Goal: Task Accomplishment & Management: Use online tool/utility

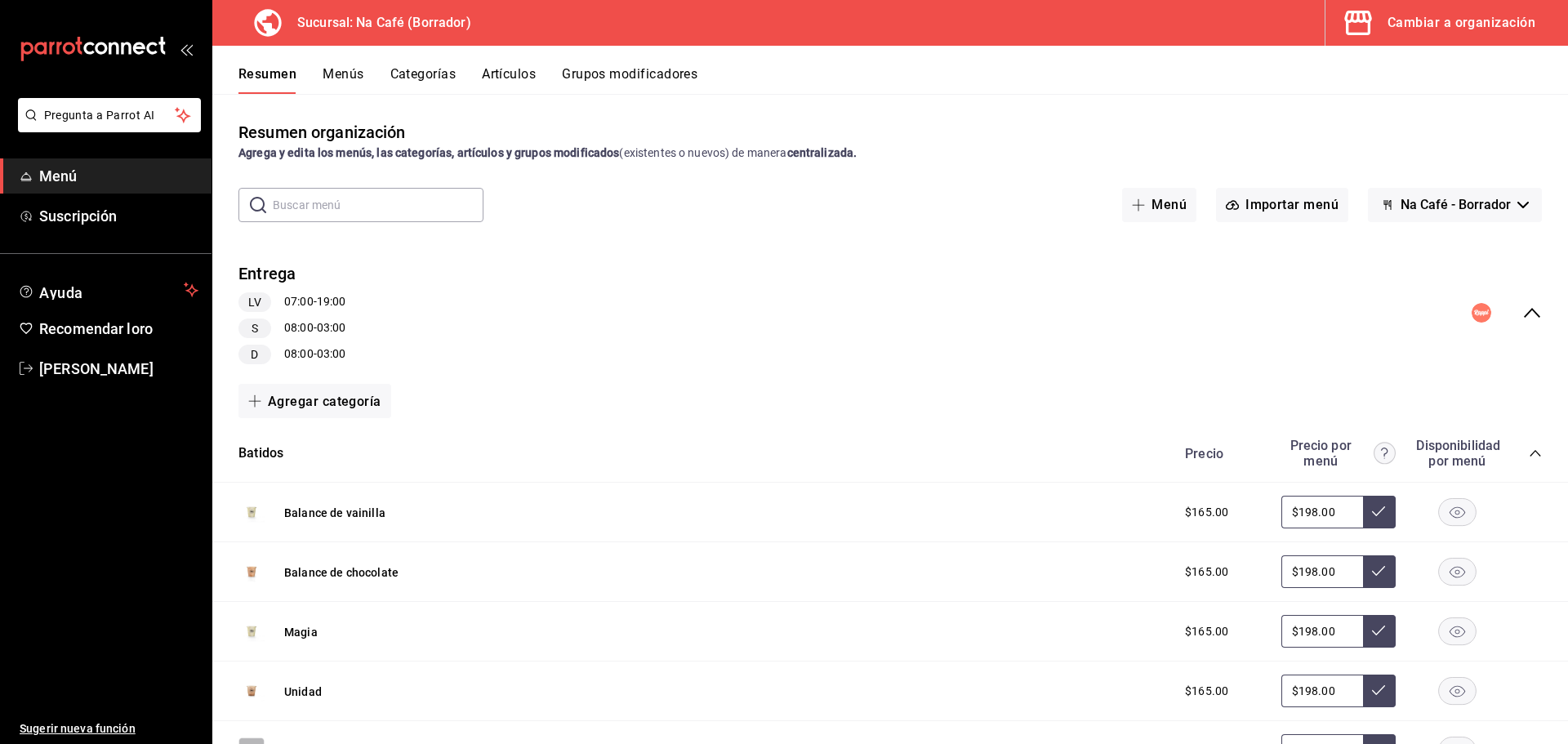
click at [1411, 28] on font "Cambiar a organización" at bounding box center [1462, 22] width 148 height 16
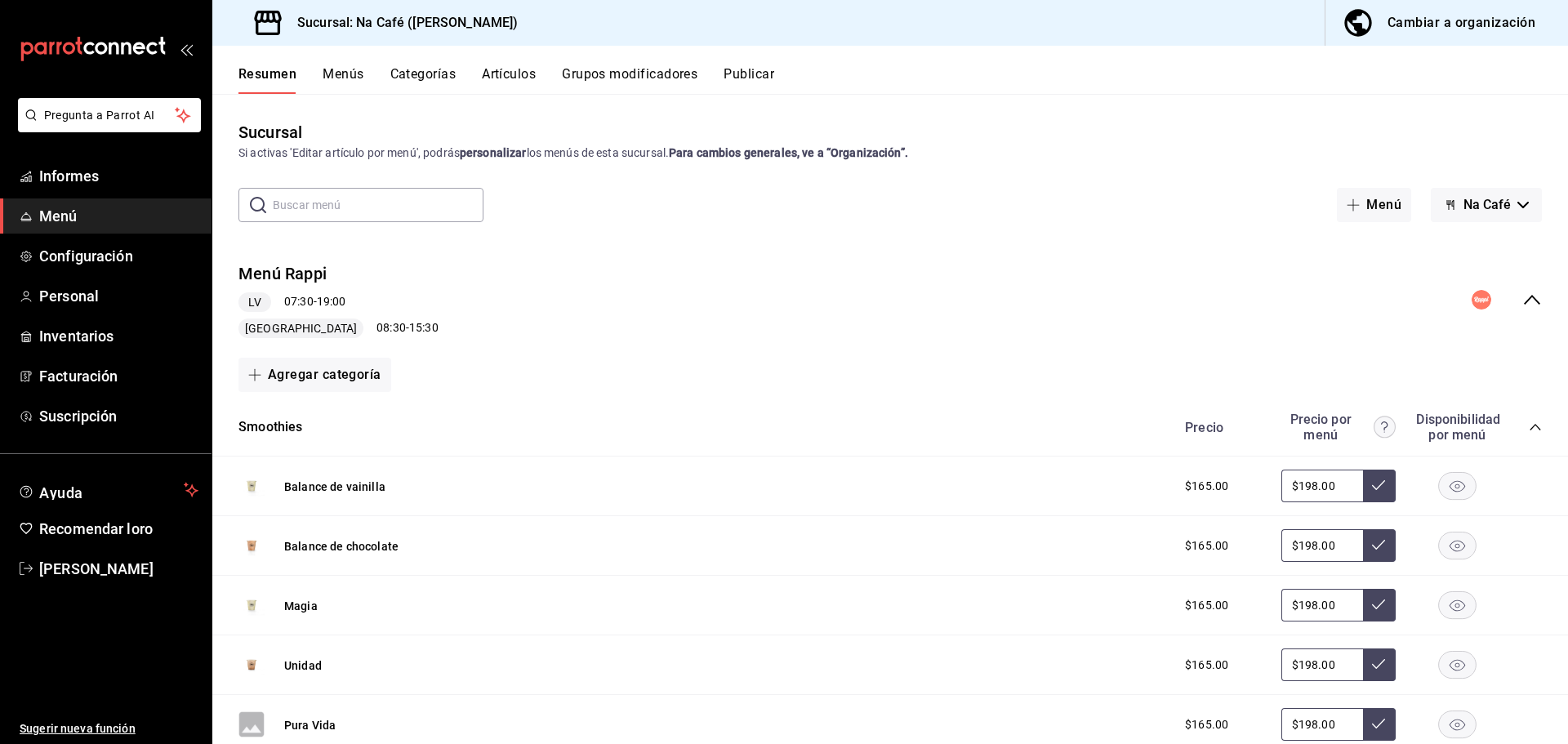
click at [1411, 27] on font "Cambiar a organización" at bounding box center [1462, 22] width 148 height 16
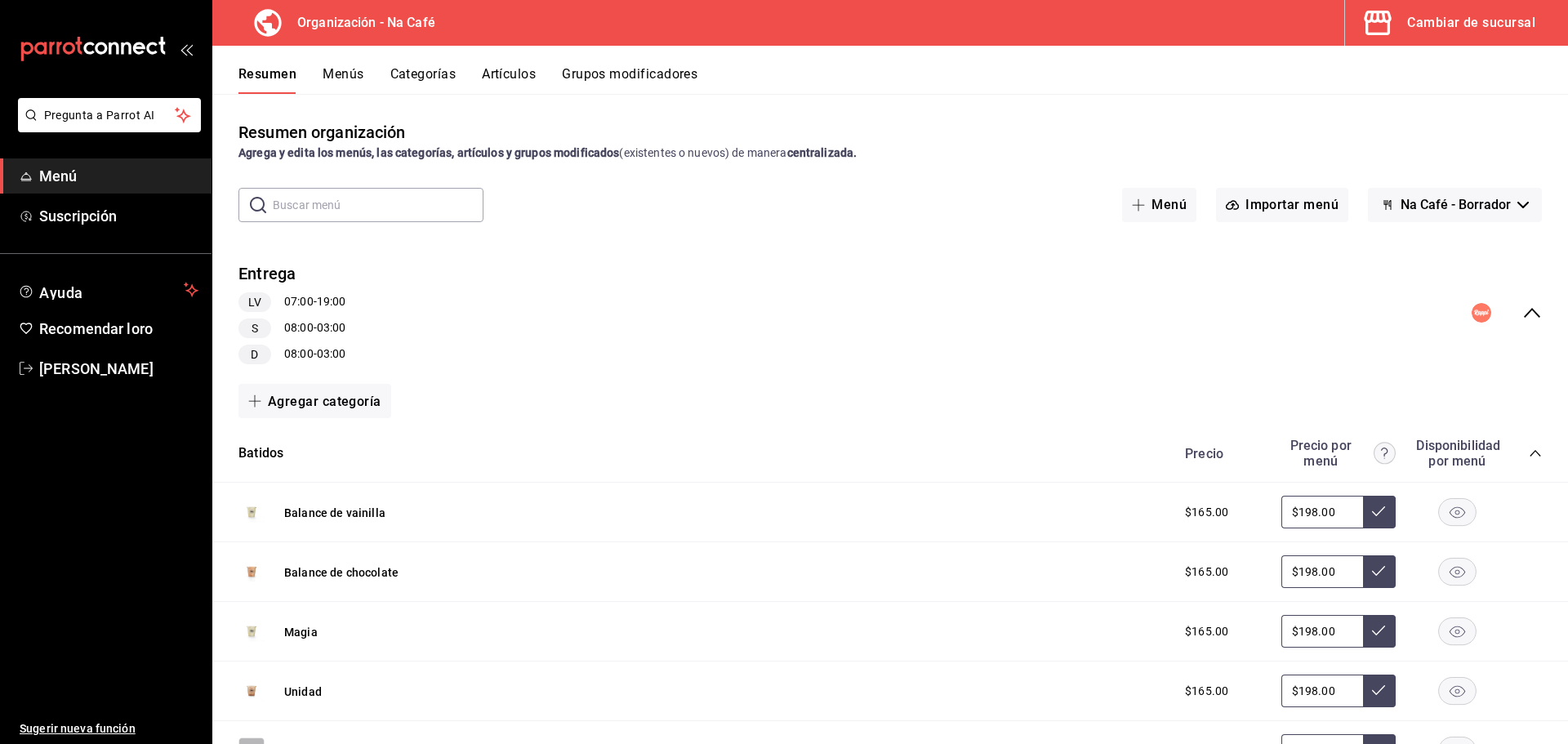
click at [529, 68] on font "Artículos" at bounding box center [508, 74] width 54 height 16
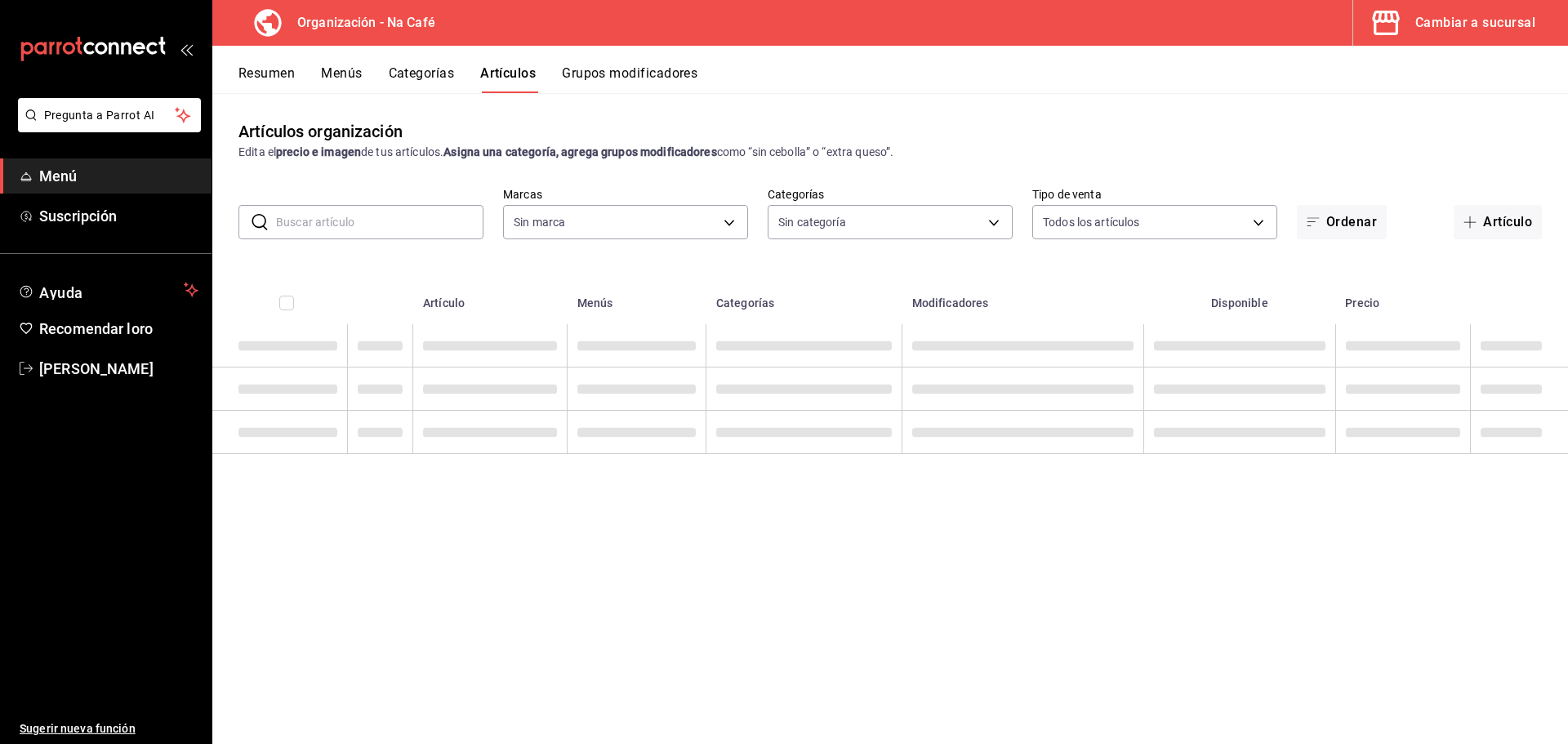
type input "0ae81b57-6fc5-4309-aed5-3ed702b3d5f6,2c1aadaf-e809-4e7a-b793-d27f9e7eb3f1,a6b0f…"
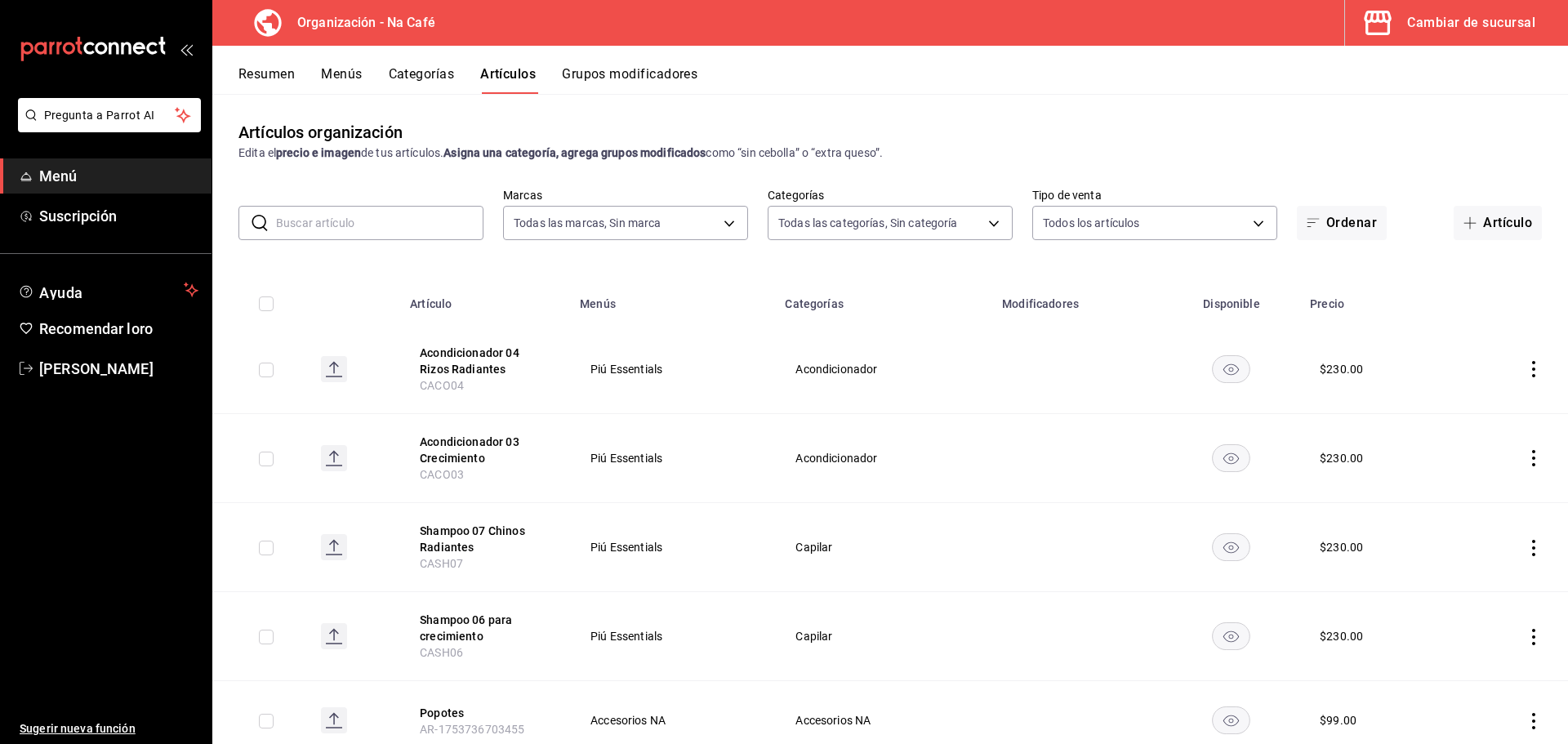
type input "da8c5a01-12cc-49e0-b2d4-a509d2ef6286,bf11d71e-84fe-47f2-947e-0729f7d4dd96,13cdc…"
click at [381, 221] on input "text" at bounding box center [379, 223] width 208 height 33
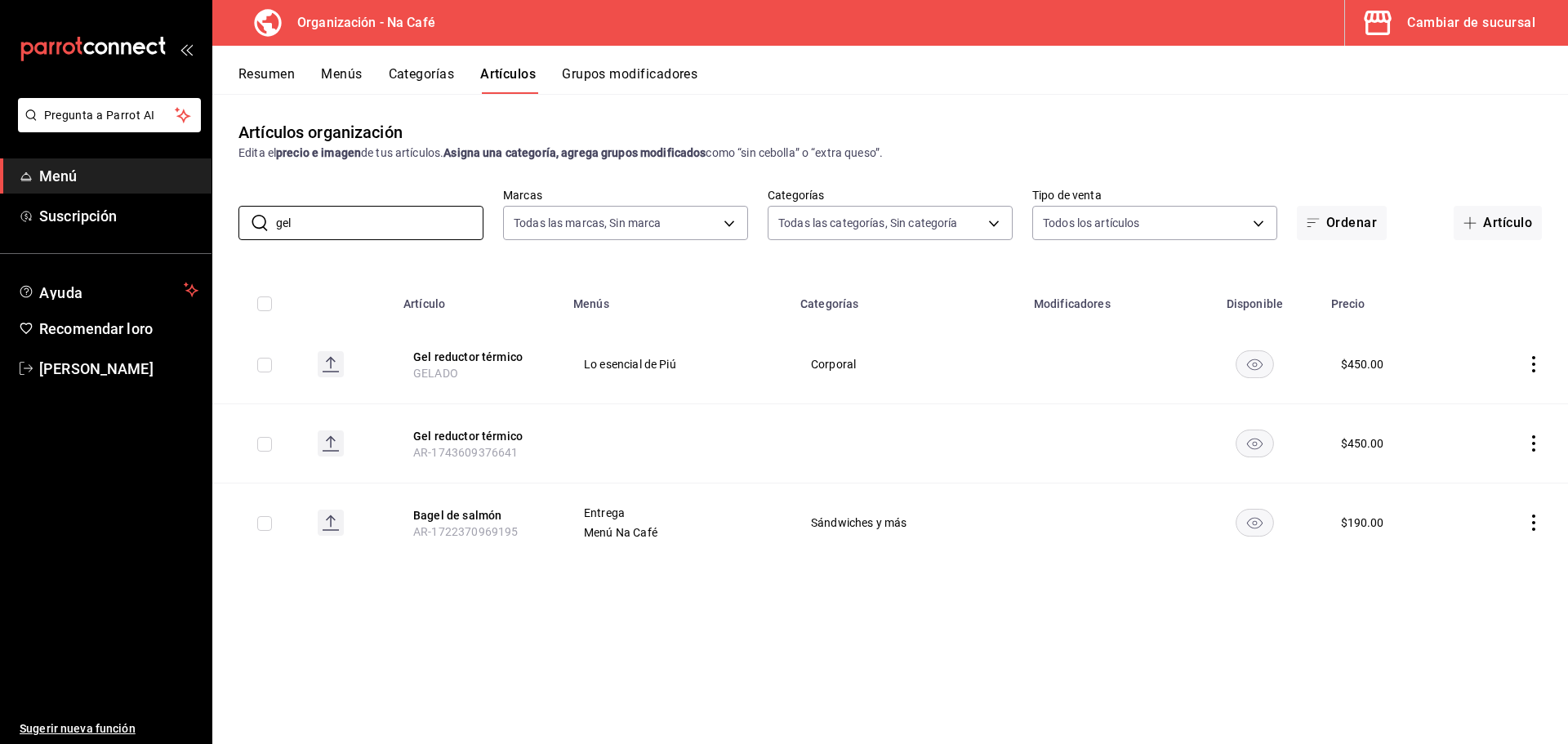
type input "gel"
click at [1534, 365] on icon "comportamiento" at bounding box center [1534, 363] width 3 height 16
click at [1496, 397] on span "Editar" at bounding box center [1484, 402] width 42 height 17
